Goal: Find specific page/section: Find specific page/section

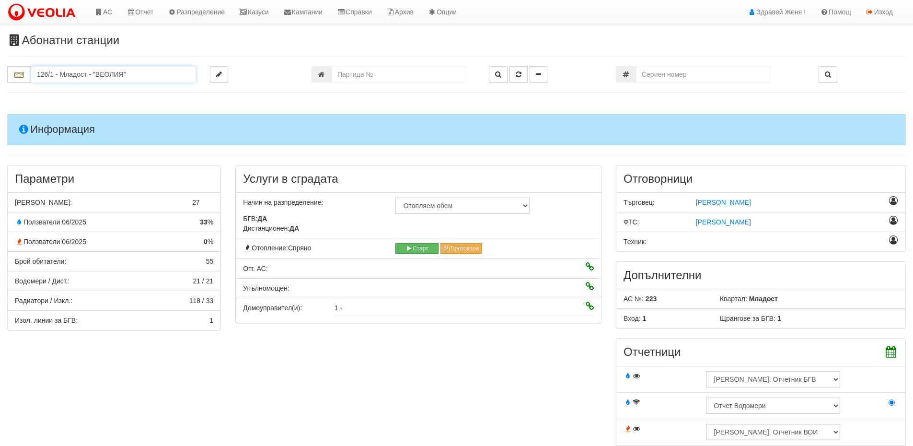
click at [46, 74] on input "126/1 - Младост - "ВЕОЛИЯ"" at bounding box center [113, 74] width 164 height 16
type input "402/"
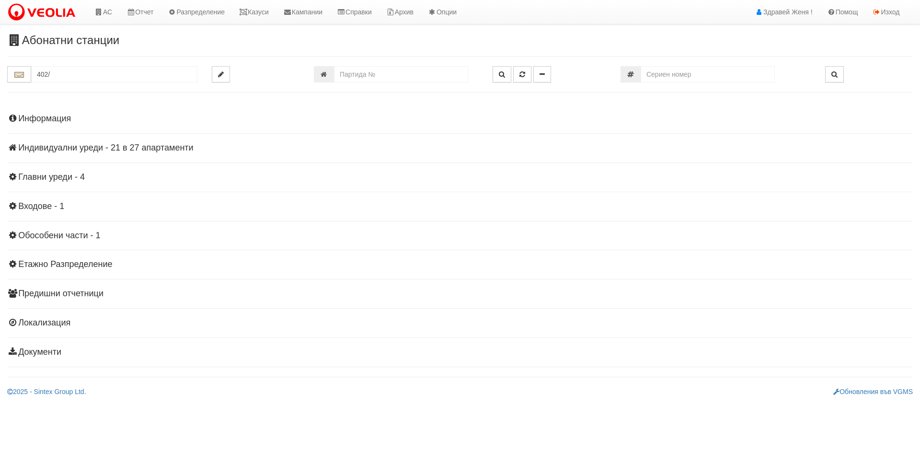
click at [63, 152] on h4 "Индивидуални уреди - 21 в 27 апартаменти" at bounding box center [459, 148] width 905 height 10
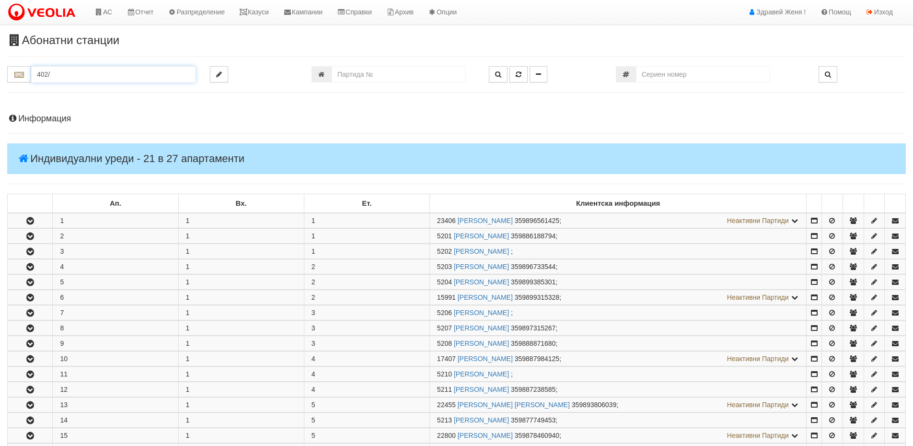
click at [70, 72] on input "402/" at bounding box center [113, 74] width 164 height 16
click at [71, 69] on input "402/" at bounding box center [113, 74] width 164 height 16
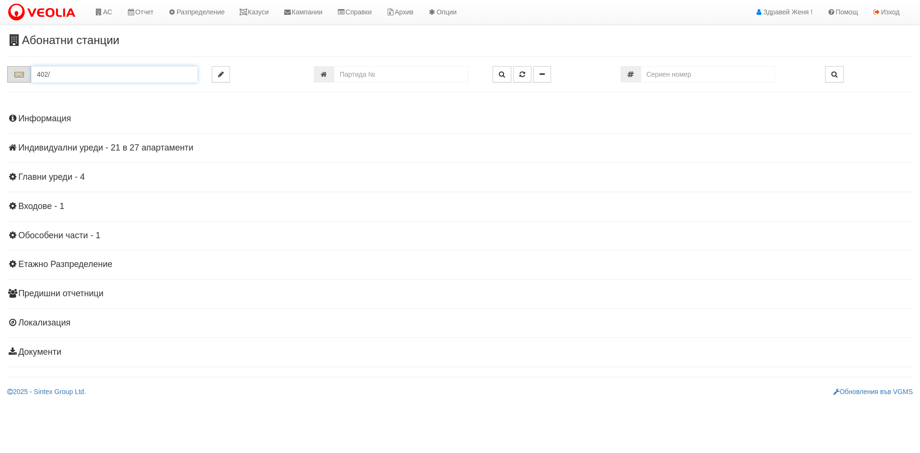
drag, startPoint x: 69, startPoint y: 69, endPoint x: 29, endPoint y: 79, distance: 40.4
click at [29, 79] on div "402/" at bounding box center [102, 74] width 190 height 16
click at [129, 147] on h4 "Индивидуални уреди - 21 в 27 апартаменти" at bounding box center [459, 148] width 905 height 10
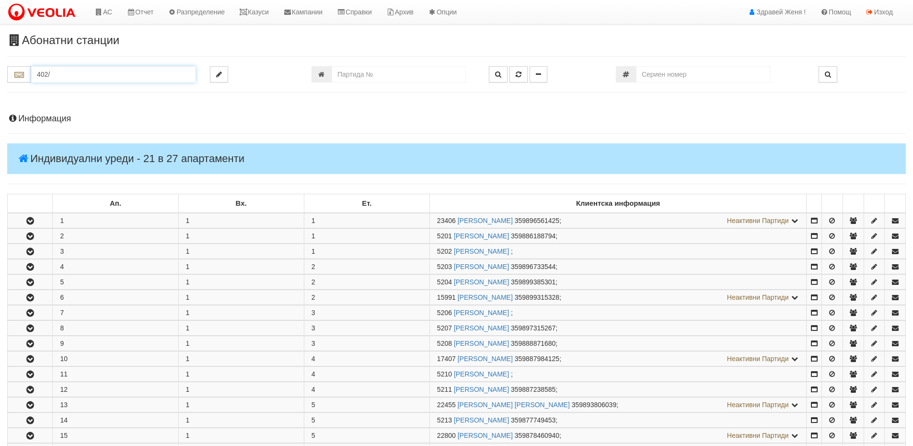
click at [55, 73] on input "402/" at bounding box center [113, 74] width 164 height 16
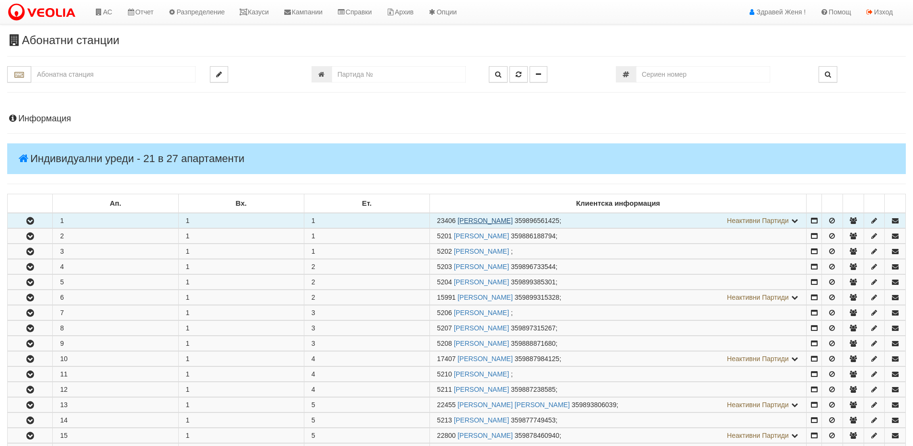
click at [462, 220] on link "[PERSON_NAME]" at bounding box center [485, 221] width 55 height 8
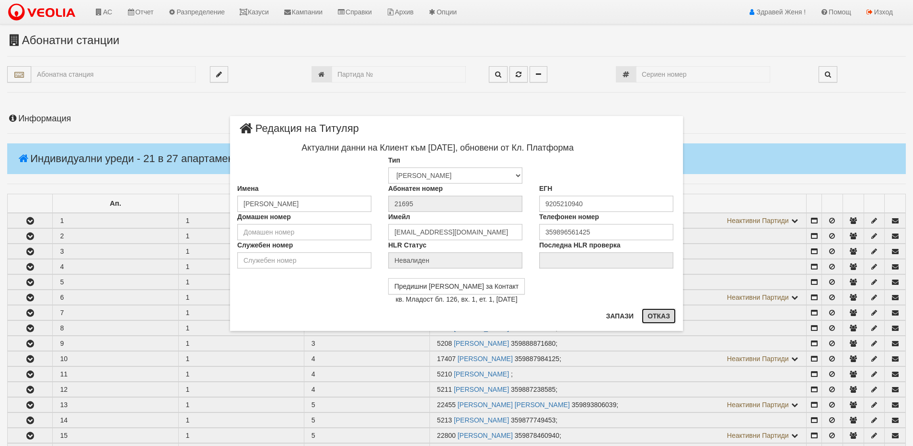
click at [662, 315] on button "Отказ" at bounding box center [658, 315] width 34 height 15
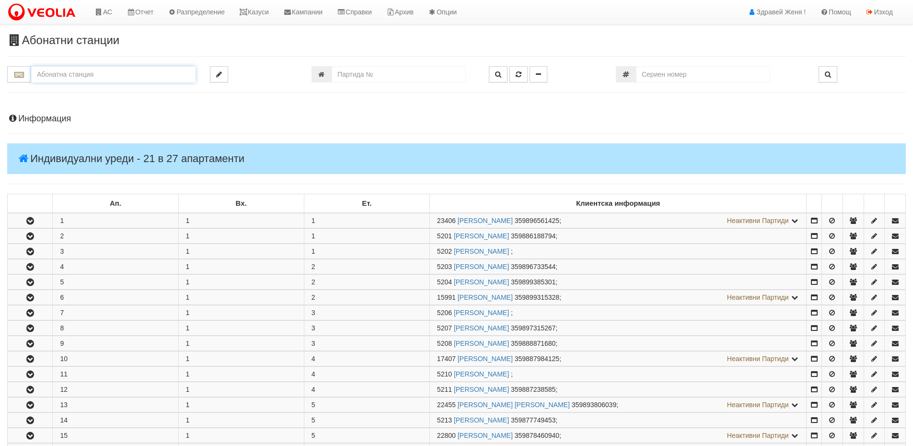
click at [77, 74] on input "text" at bounding box center [113, 74] width 164 height 16
click at [81, 94] on div "139/7 - Младост - "ВЕОЛИЯ"" at bounding box center [113, 89] width 161 height 11
type input "139/7 - Младост - "ВЕОЛИЯ""
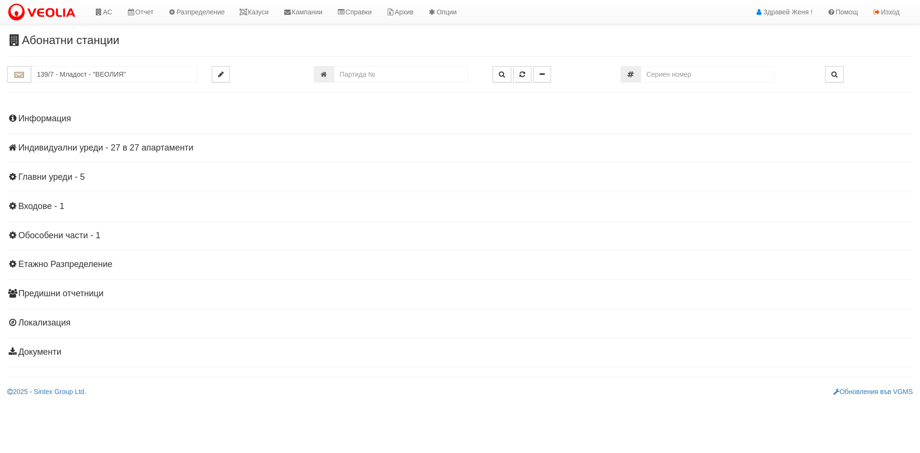
click at [66, 147] on h4 "Индивидуални уреди - 27 в 27 апартаменти" at bounding box center [459, 148] width 905 height 10
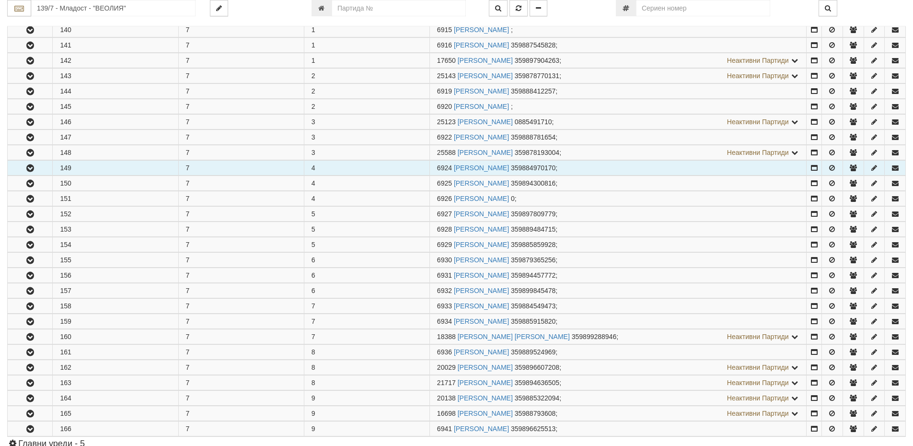
scroll to position [192, 0]
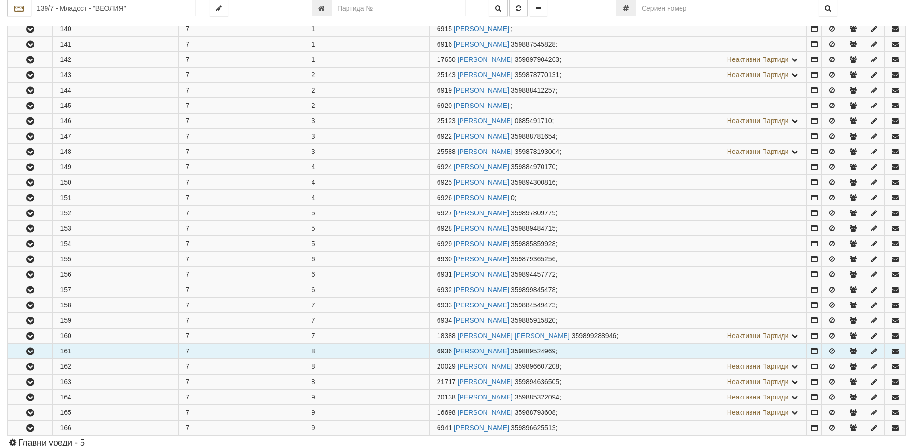
click at [83, 353] on td "161" at bounding box center [116, 350] width 126 height 15
click at [26, 350] on icon "button" at bounding box center [29, 351] width 11 height 7
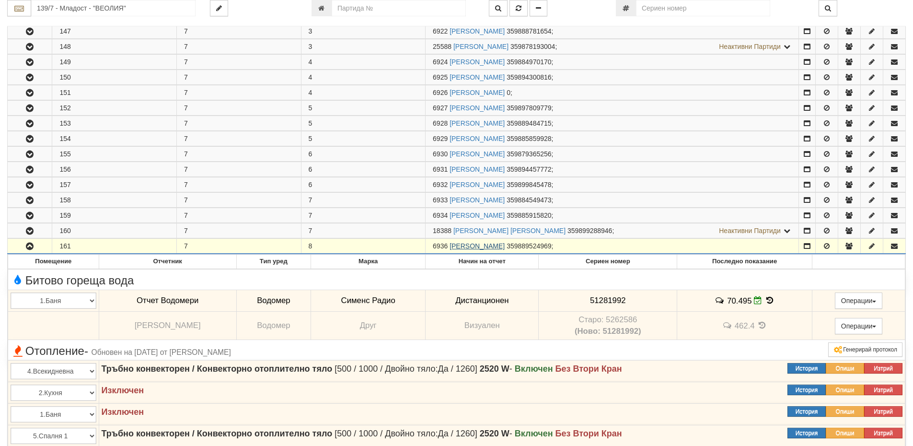
scroll to position [335, 0]
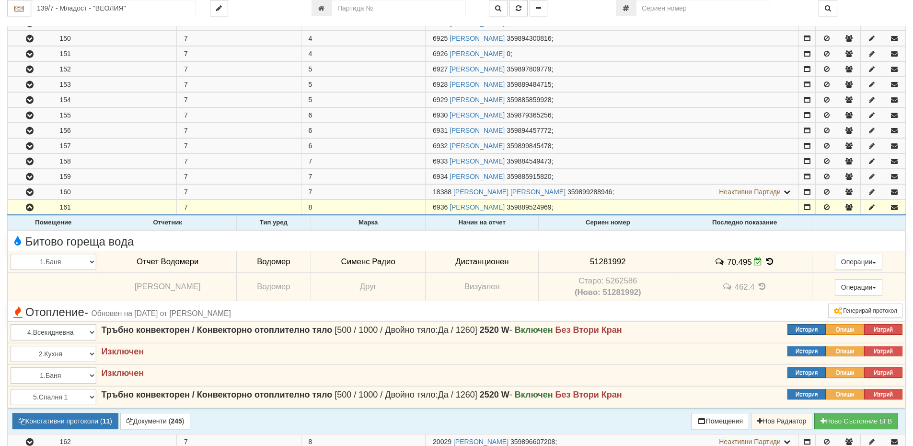
click at [771, 259] on icon at bounding box center [769, 261] width 11 height 8
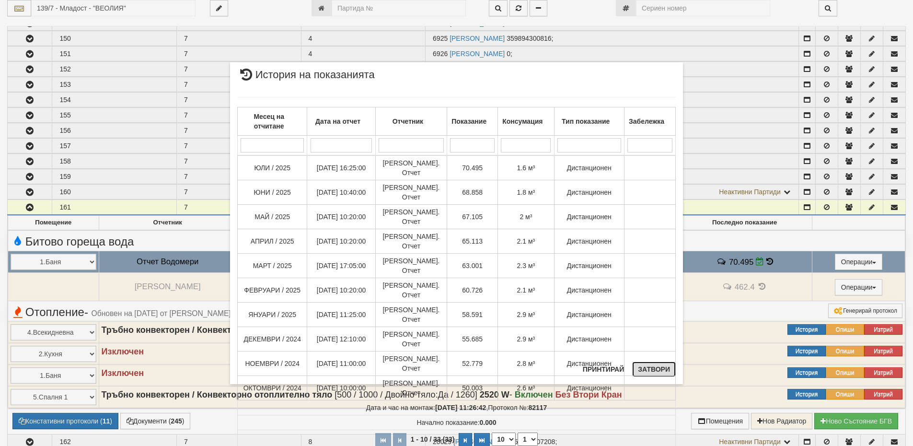
click at [663, 373] on button "Затвори" at bounding box center [654, 368] width 44 height 15
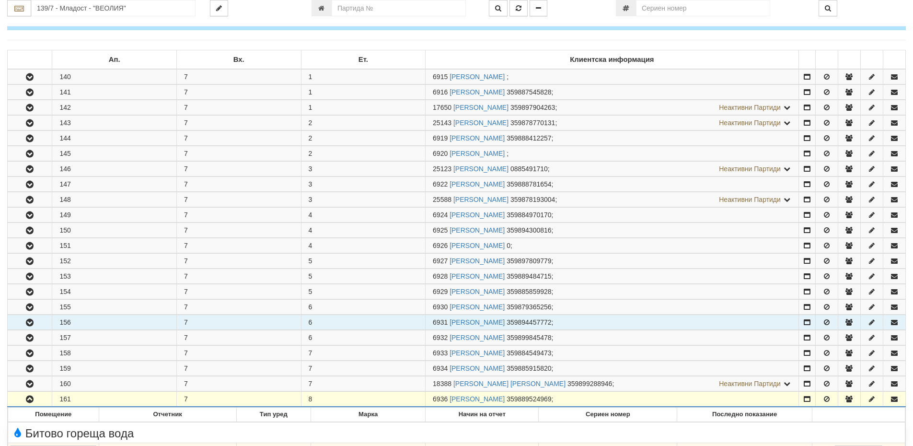
scroll to position [0, 0]
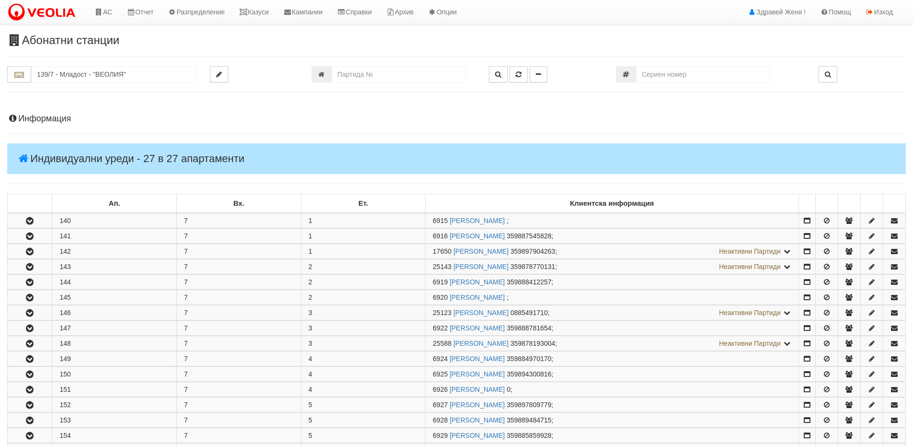
click at [53, 117] on h4 "Информация" at bounding box center [456, 119] width 898 height 10
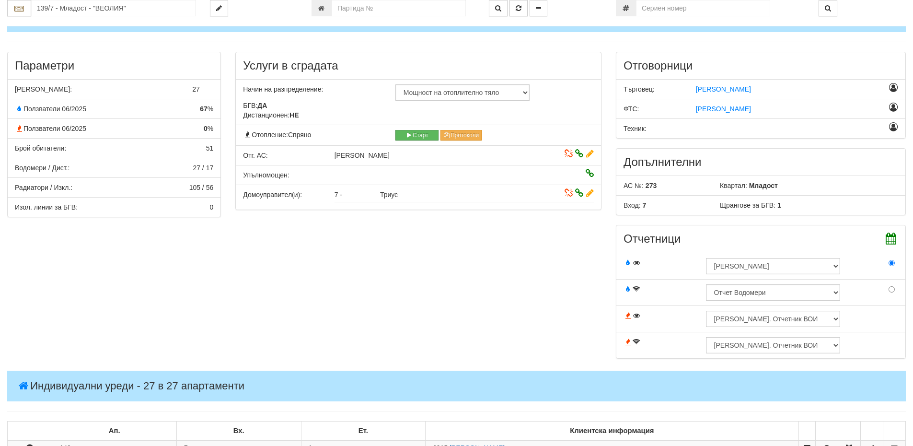
scroll to position [192, 0]
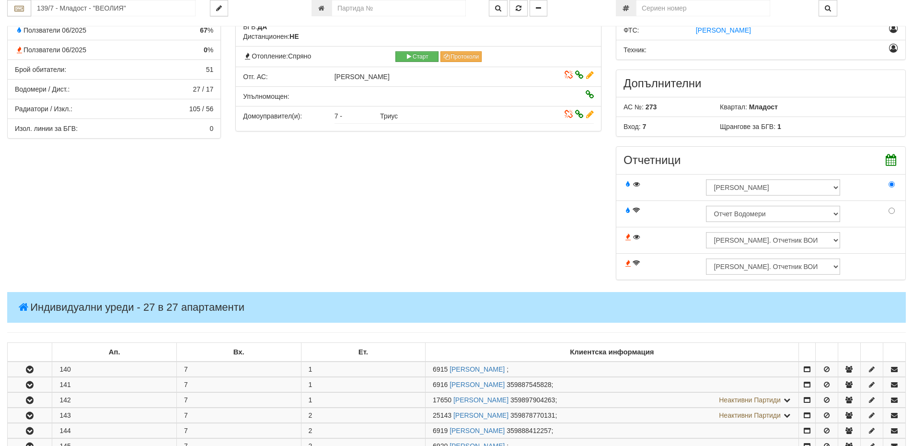
click at [251, 300] on h4 "Индивидуални уреди - 27 в 27 апартаменти" at bounding box center [456, 307] width 898 height 31
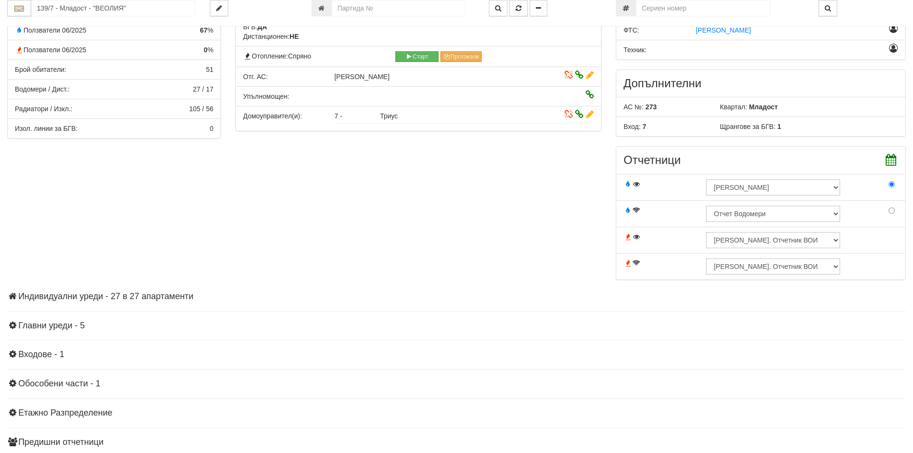
click at [188, 297] on h4 "Индивидуални уреди - 27 в 27 апартаменти" at bounding box center [456, 297] width 898 height 10
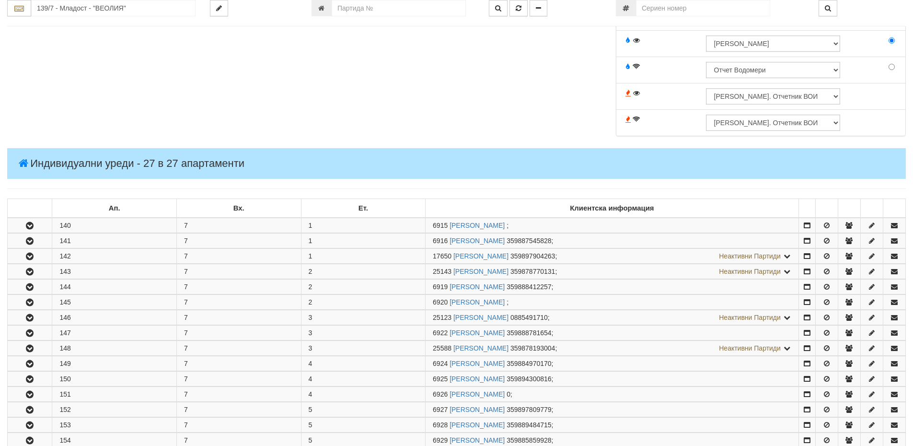
scroll to position [527, 0]
